Goal: Transaction & Acquisition: Purchase product/service

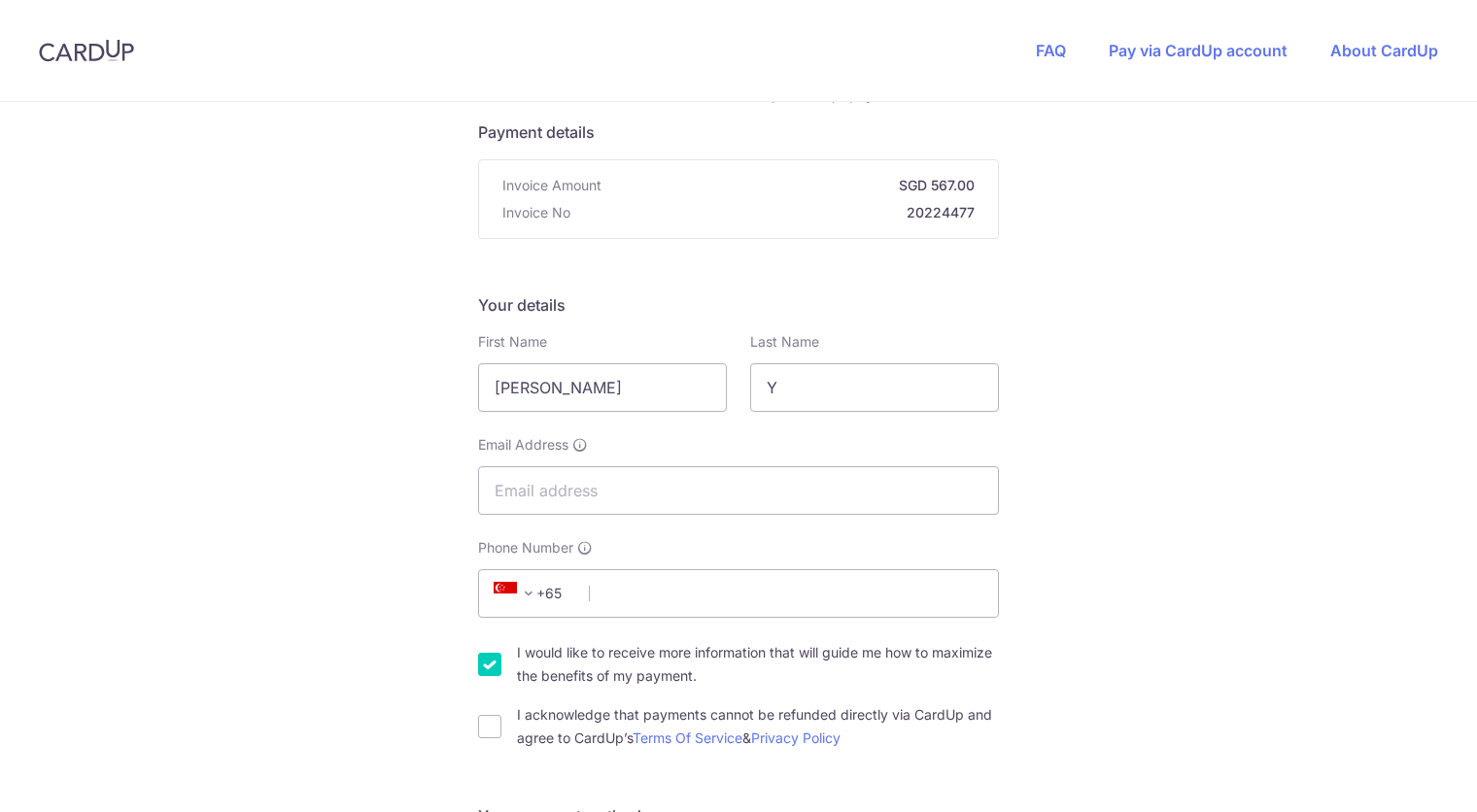
scroll to position [151, 0]
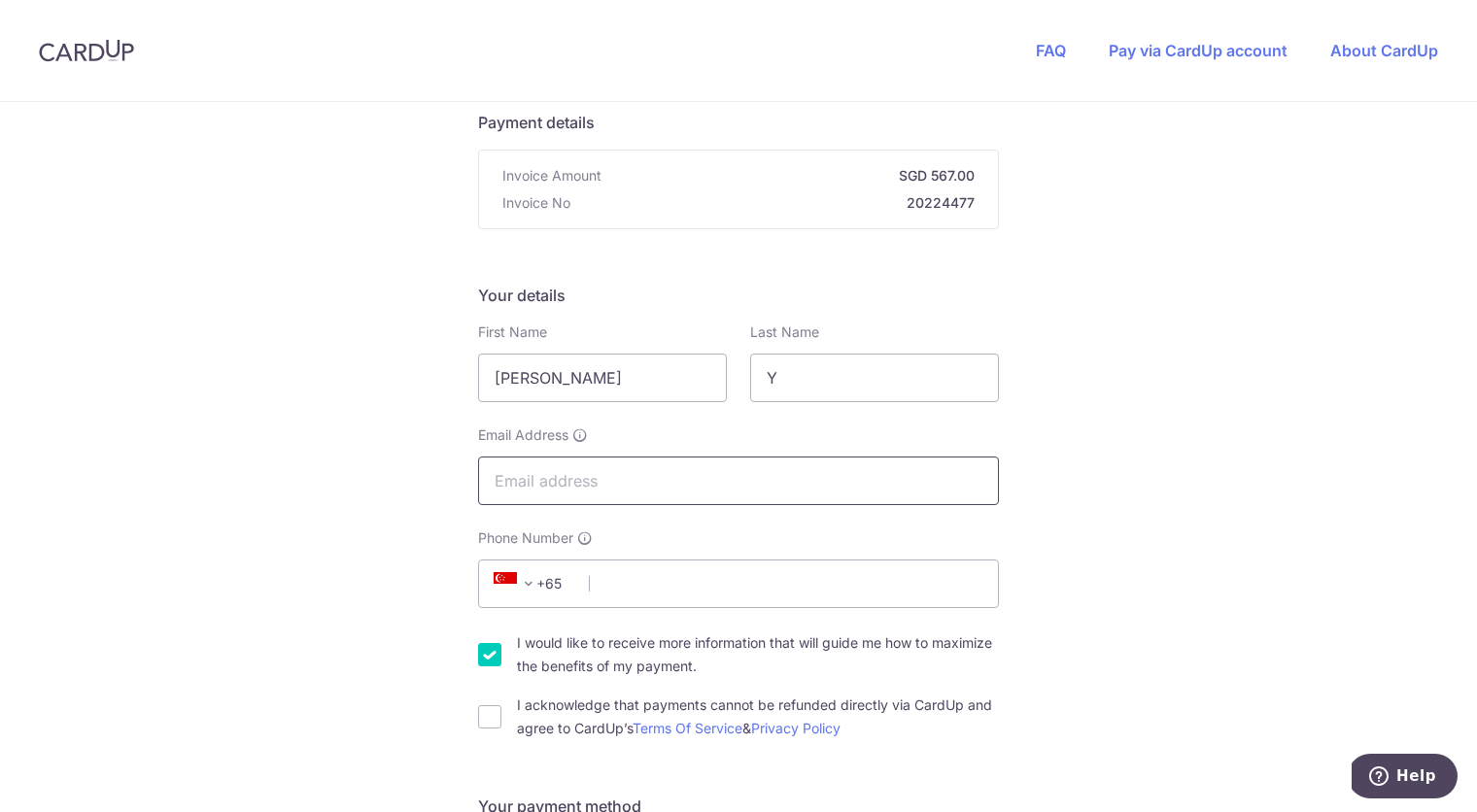
click at [673, 470] on input "Email Address" at bounding box center [738, 480] width 521 height 48
paste input "[EMAIL_ADDRESS][DOMAIN_NAME]"
type input "[EMAIL_ADDRESS][DOMAIN_NAME]"
click at [630, 575] on input "Phone Number" at bounding box center [738, 583] width 521 height 48
paste input "65 8510 7627"
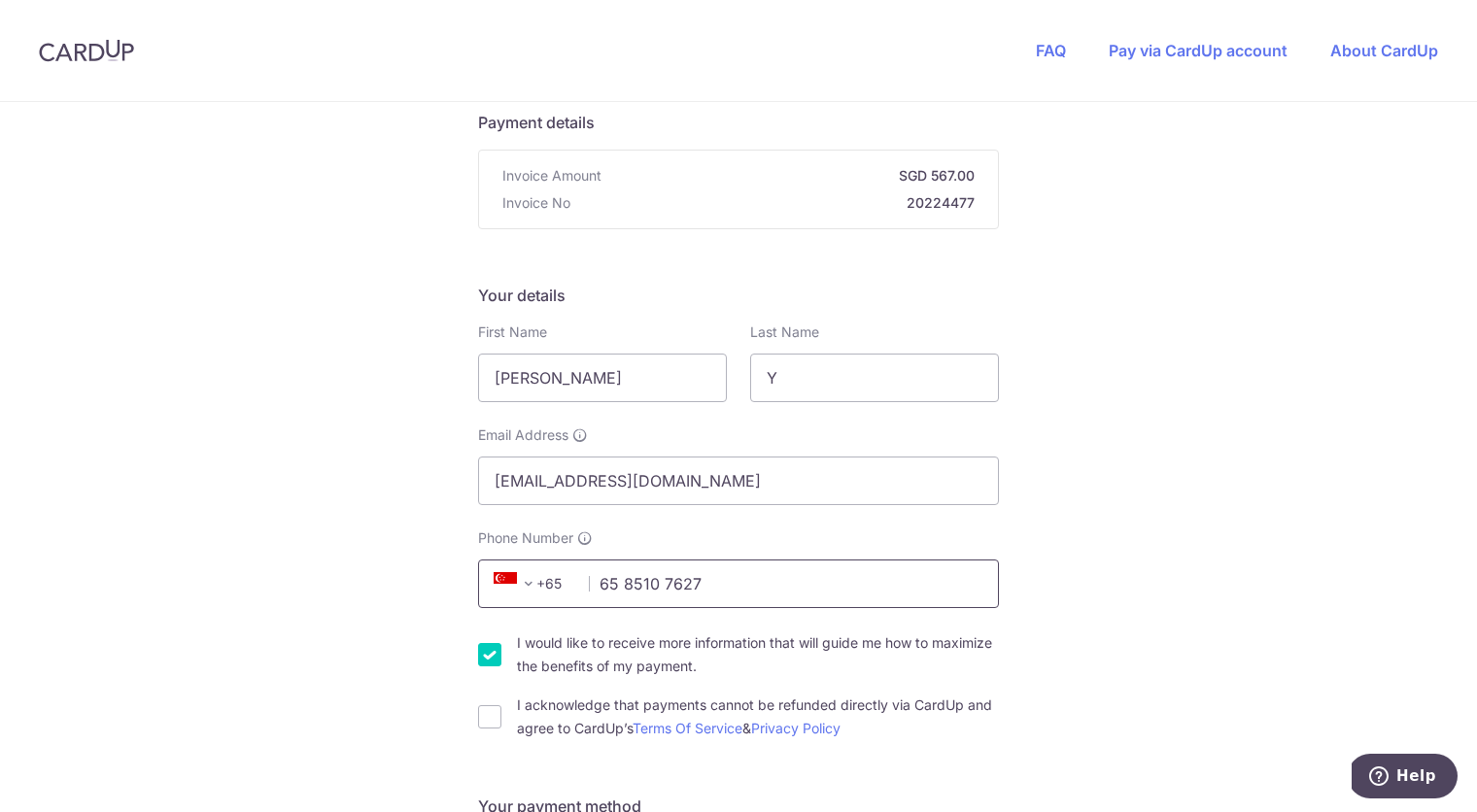
drag, startPoint x: 627, startPoint y: 586, endPoint x: 588, endPoint y: 586, distance: 39.0
click at [587, 586] on div "+376 +971 +93 +1268 +1264 +355 +374 +244 +0 +54 +1684 +43 +61 +297 +358 +994 +3…" at bounding box center [738, 583] width 521 height 48
click at [629, 584] on input "65 8510 7627" at bounding box center [738, 583] width 521 height 48
click at [625, 584] on input "65 8510 7627" at bounding box center [738, 583] width 521 height 48
drag, startPoint x: 625, startPoint y: 584, endPoint x: 696, endPoint y: 583, distance: 71.0
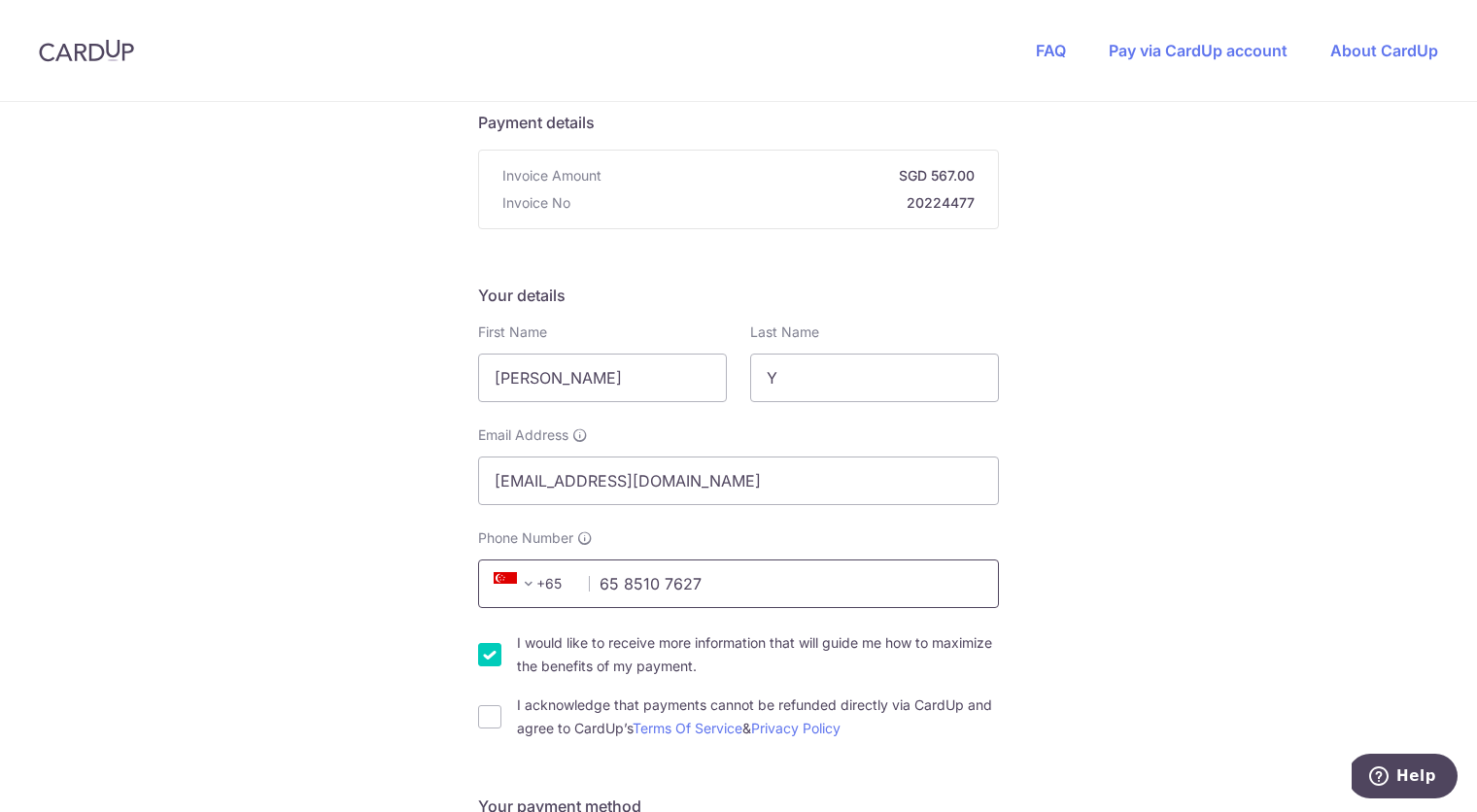
click at [696, 584] on input "65 8510 7627" at bounding box center [738, 583] width 521 height 48
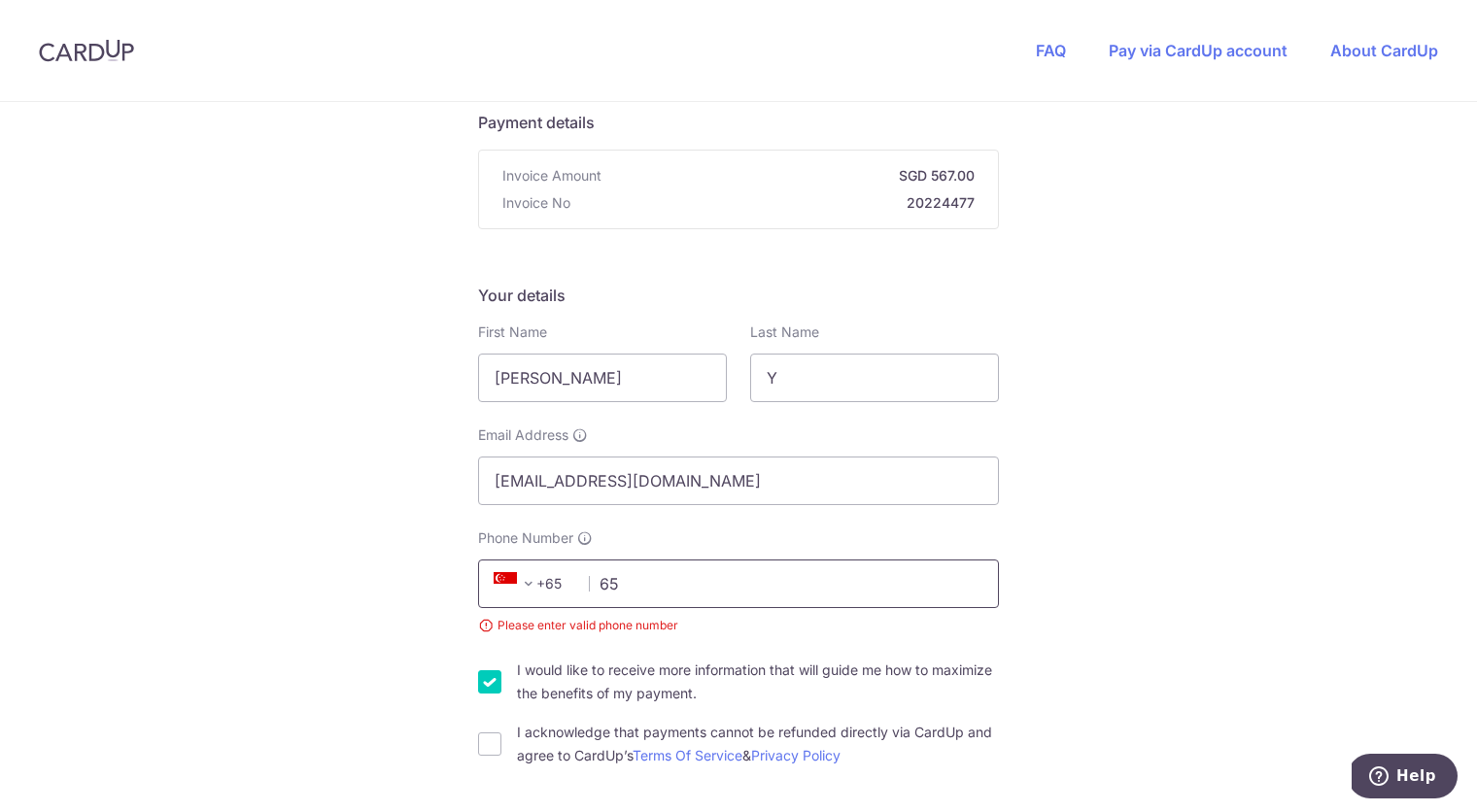
type input "6"
paste input "8510 7627"
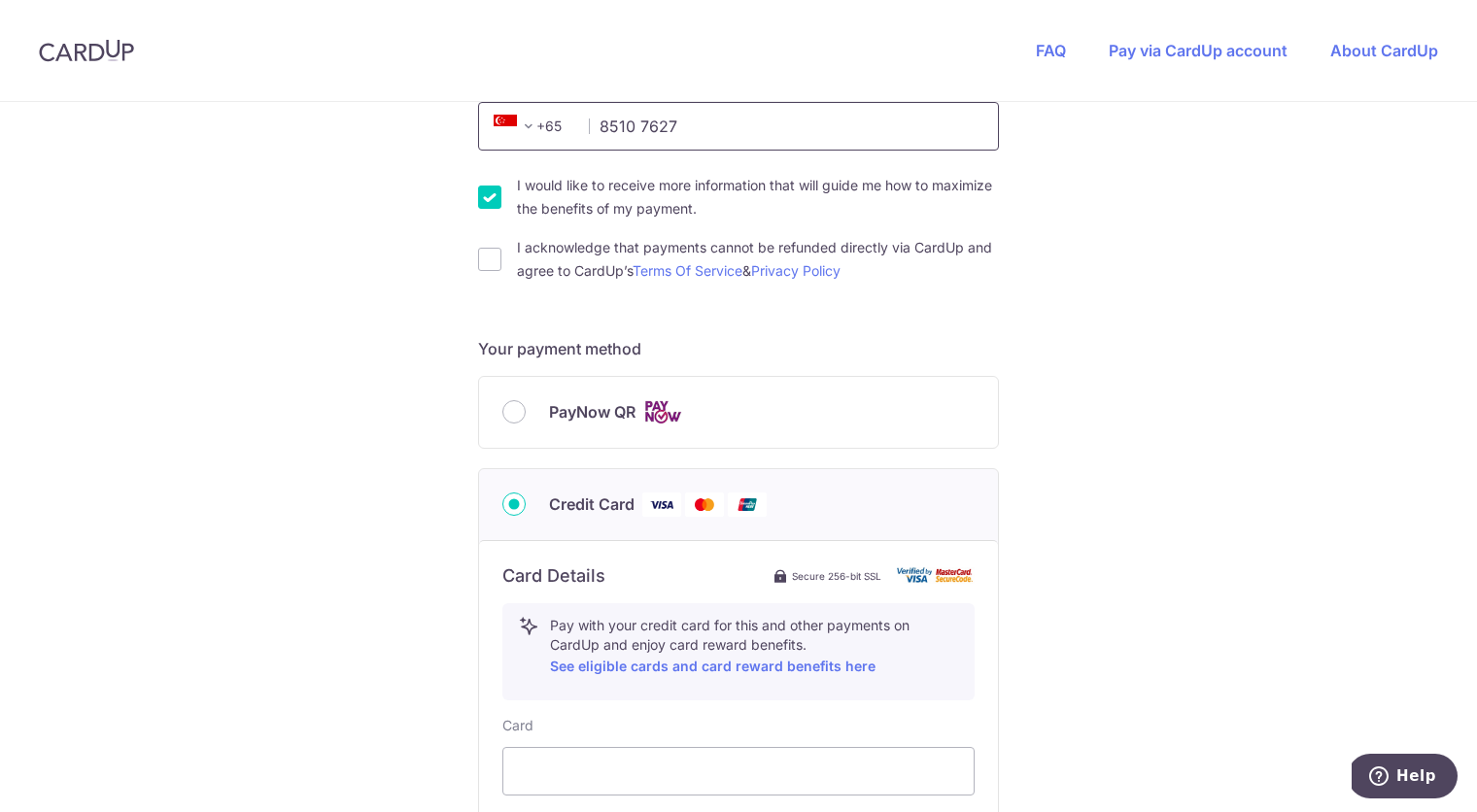
scroll to position [658, 0]
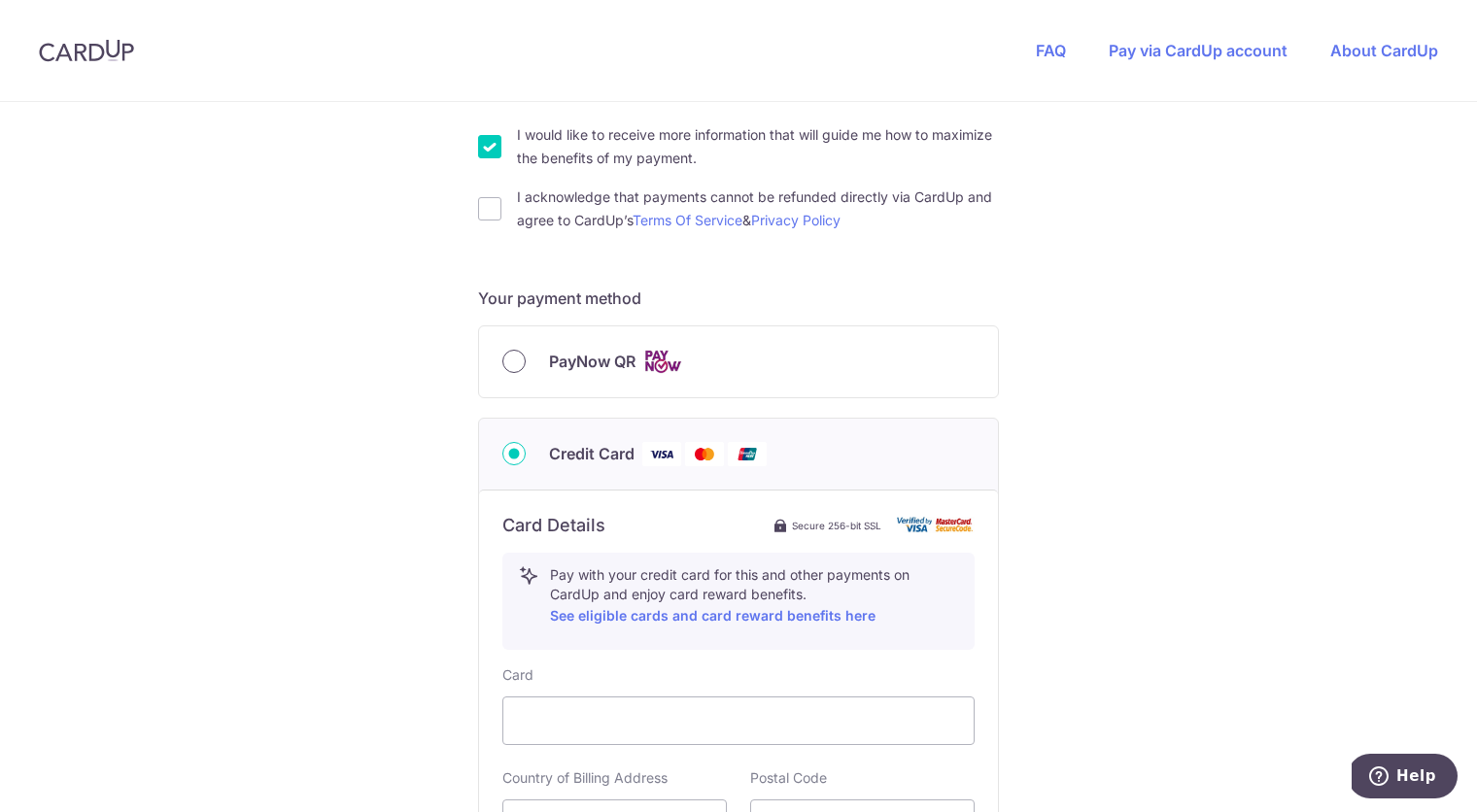
type input "8510 7627"
click at [512, 367] on input "PayNow QR" at bounding box center [515, 362] width 24 height 24
radio input "true"
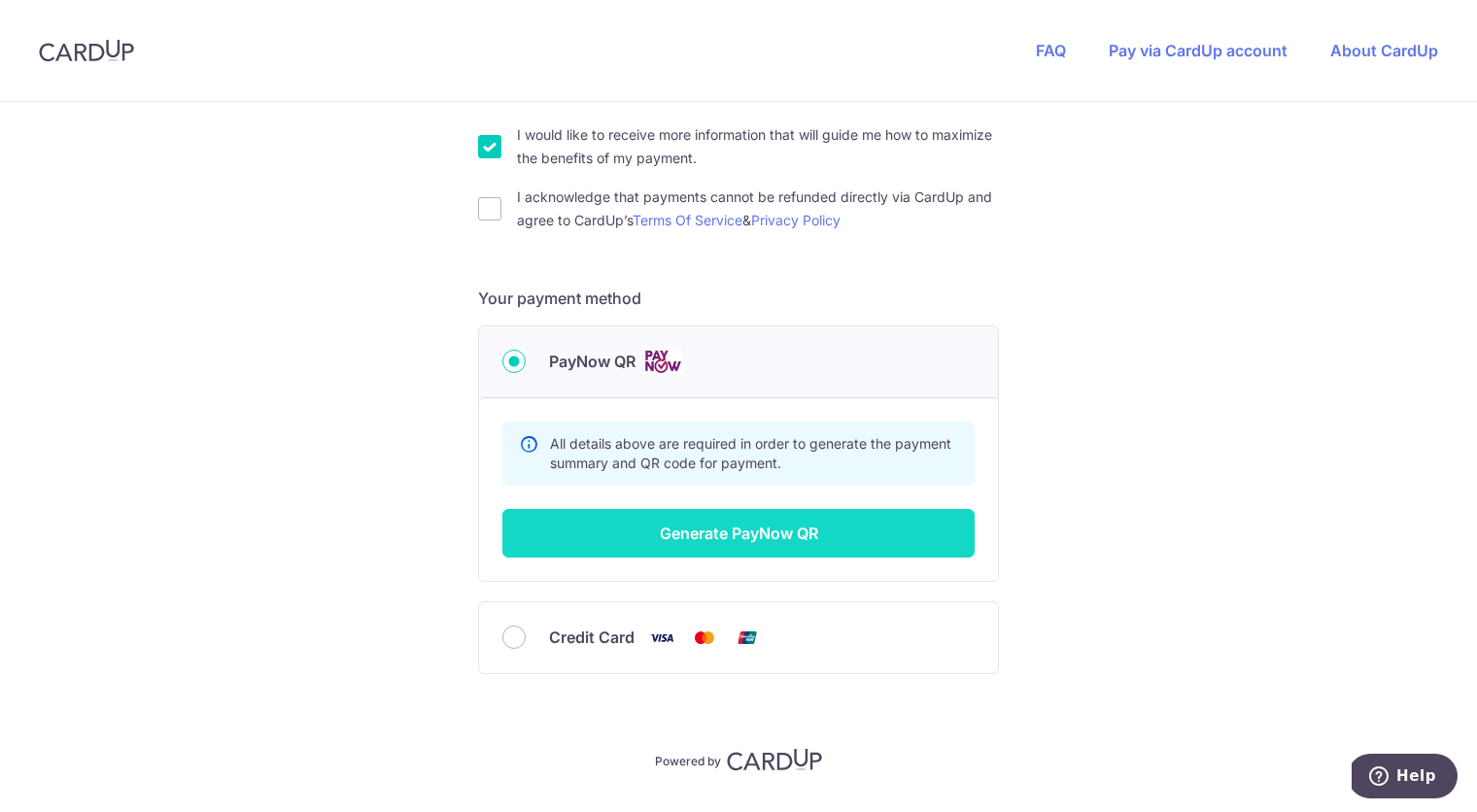
click at [701, 552] on button "Generate PayNow QR" at bounding box center [738, 532] width 472 height 48
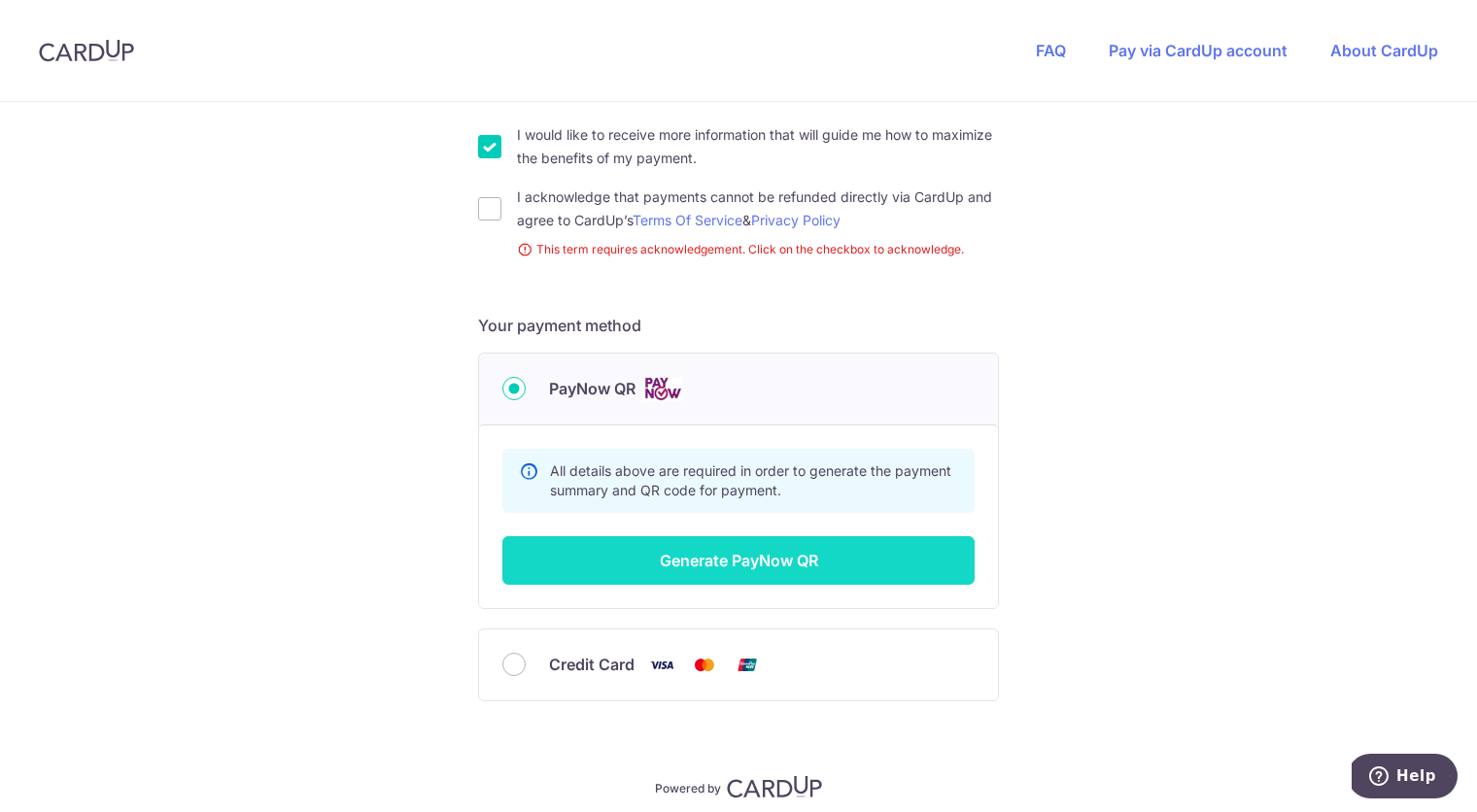
scroll to position [735, 0]
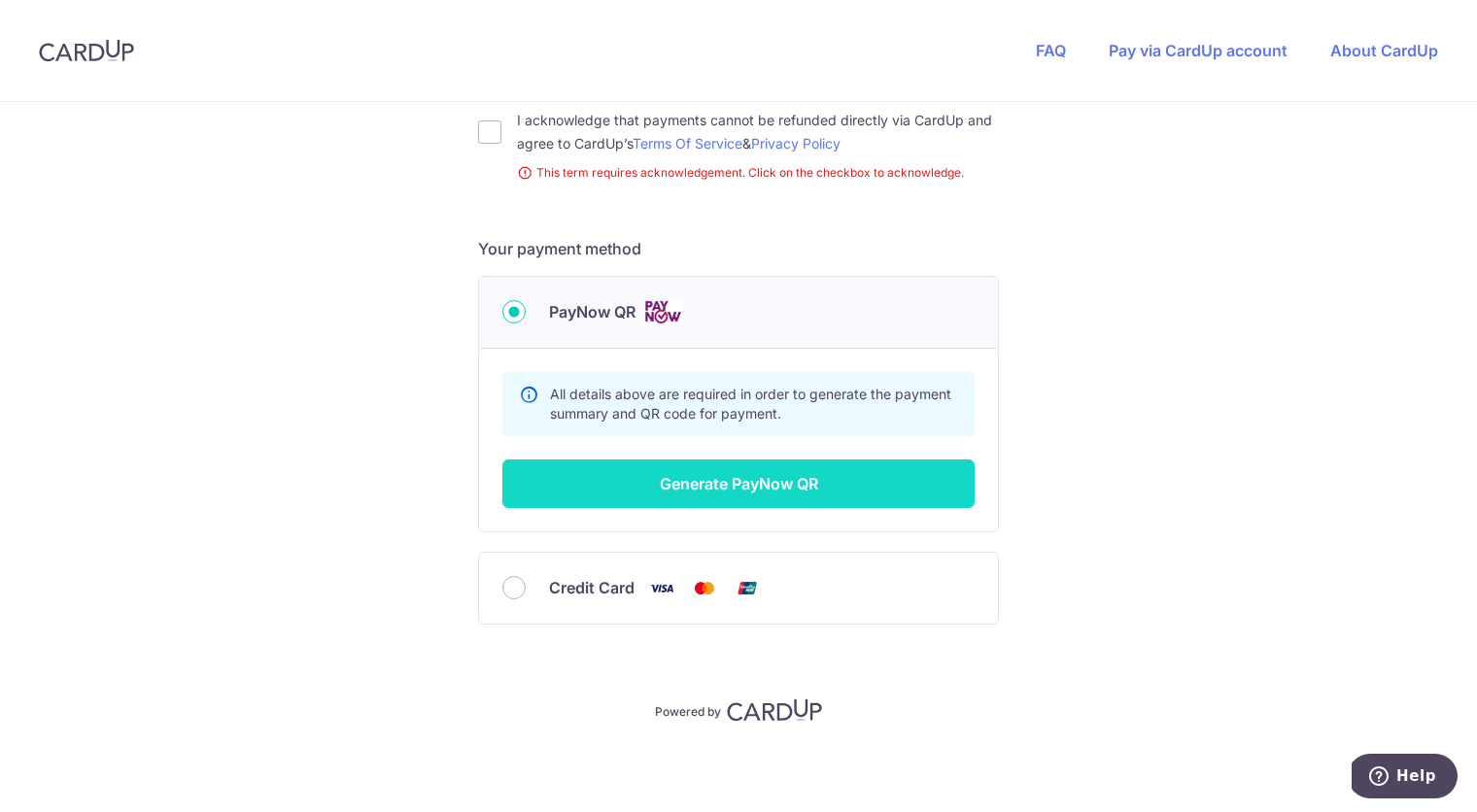
click at [707, 484] on button "Generate PayNow QR" at bounding box center [738, 483] width 472 height 48
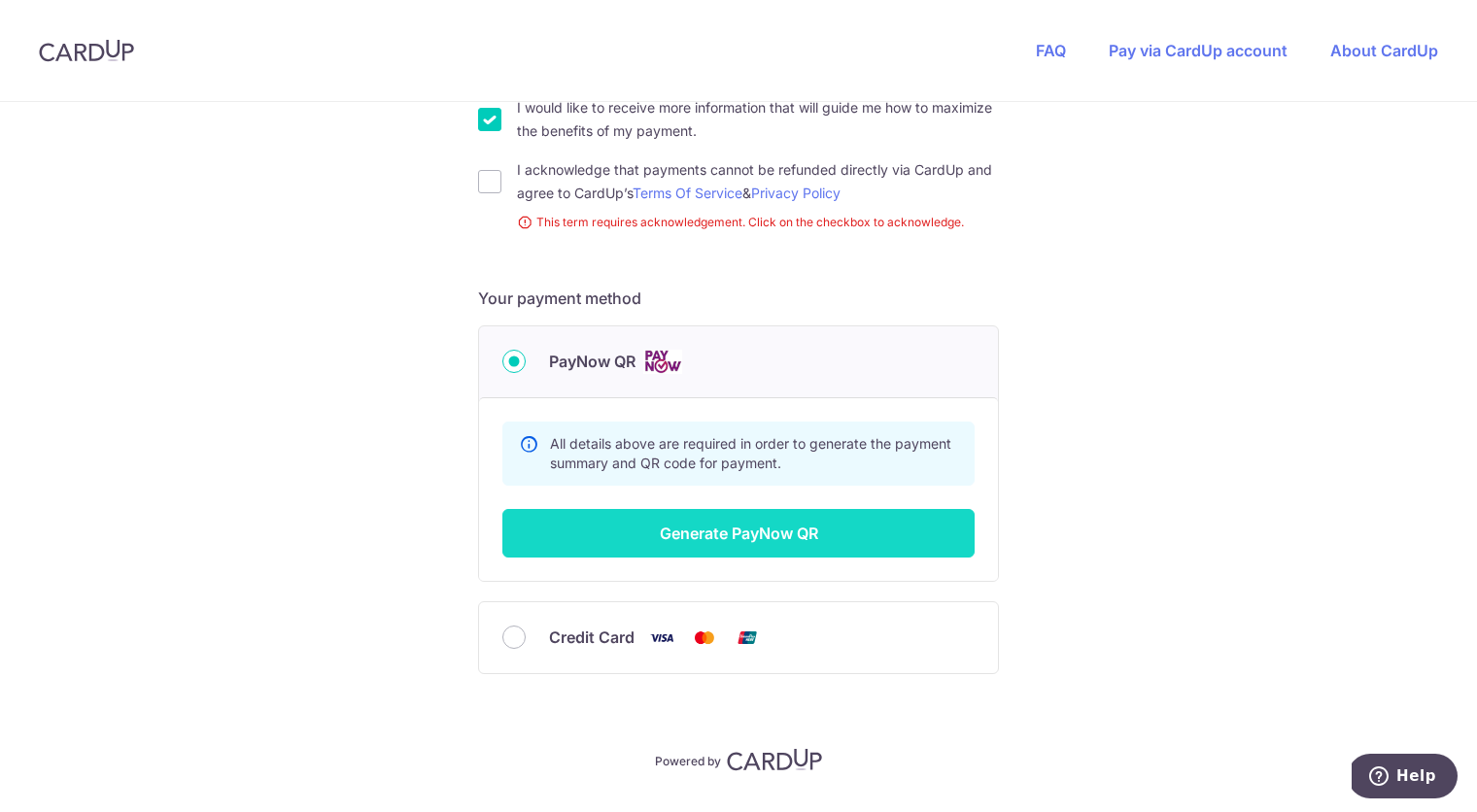
scroll to position [626, 0]
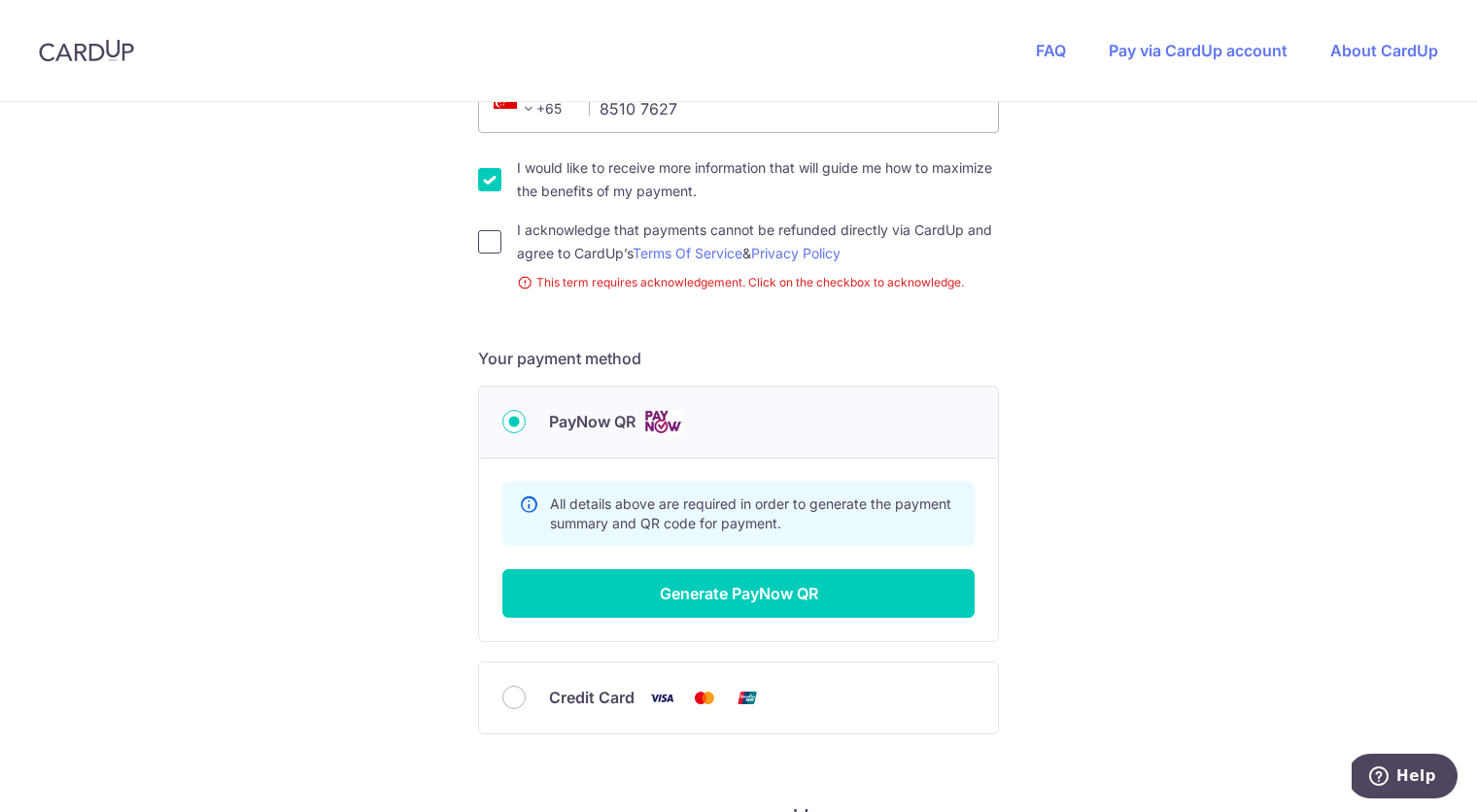
click at [496, 249] on input "I acknowledge that payments cannot be refunded directly via CardUp and agree to…" at bounding box center [490, 242] width 24 height 24
checkbox input "true"
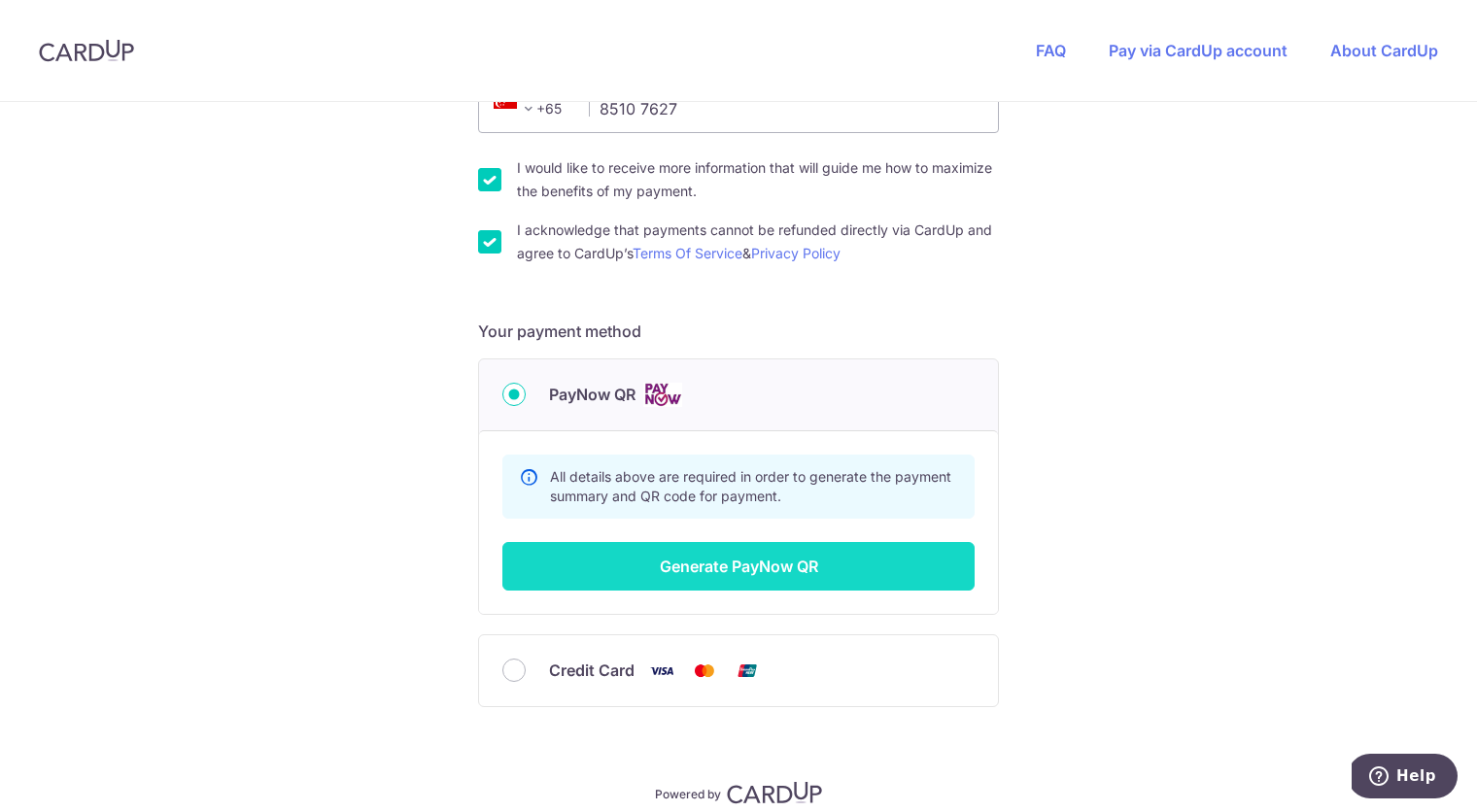
click at [668, 551] on button "Generate PayNow QR" at bounding box center [738, 566] width 472 height 48
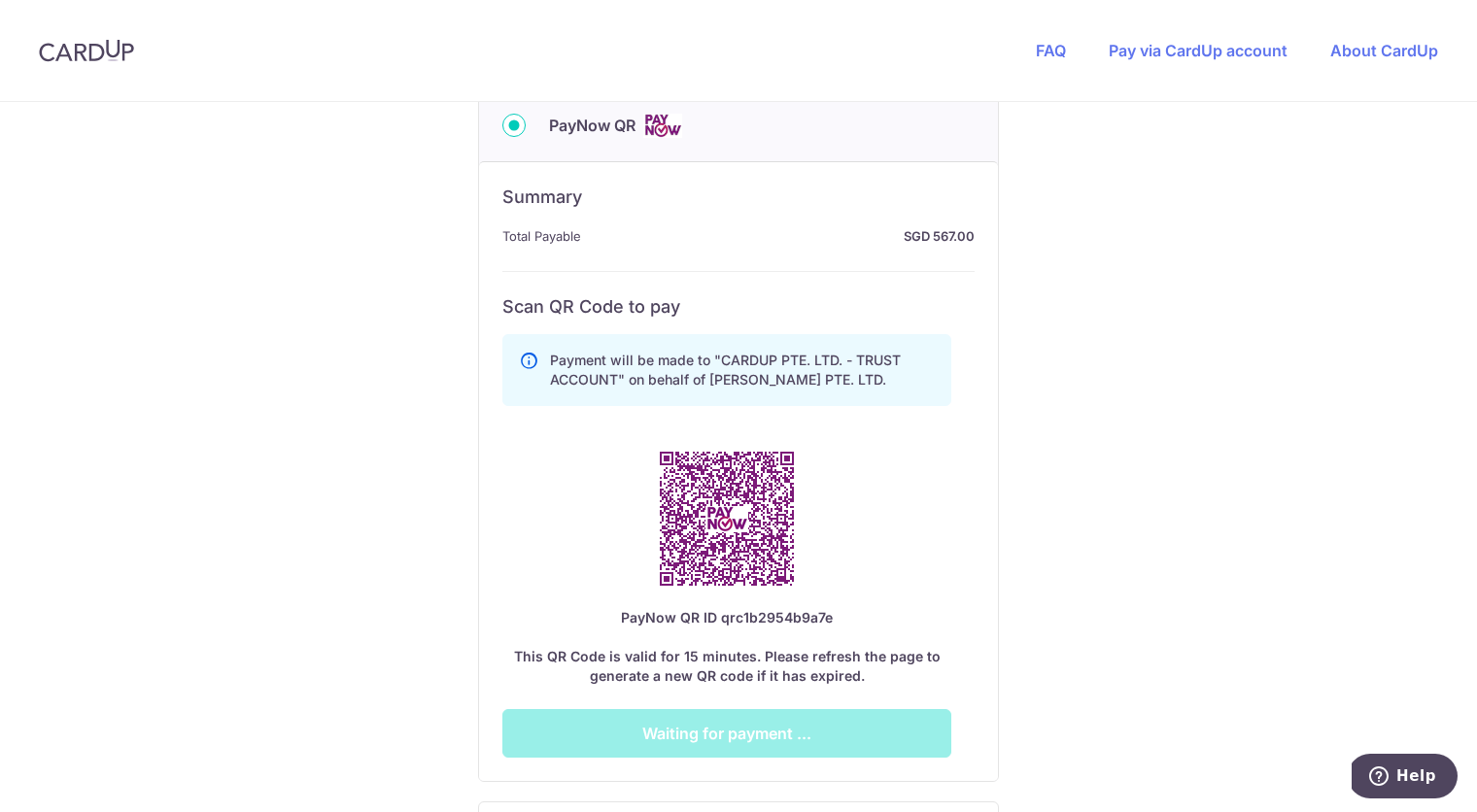
scroll to position [904, 0]
